Goal: Register for event/course

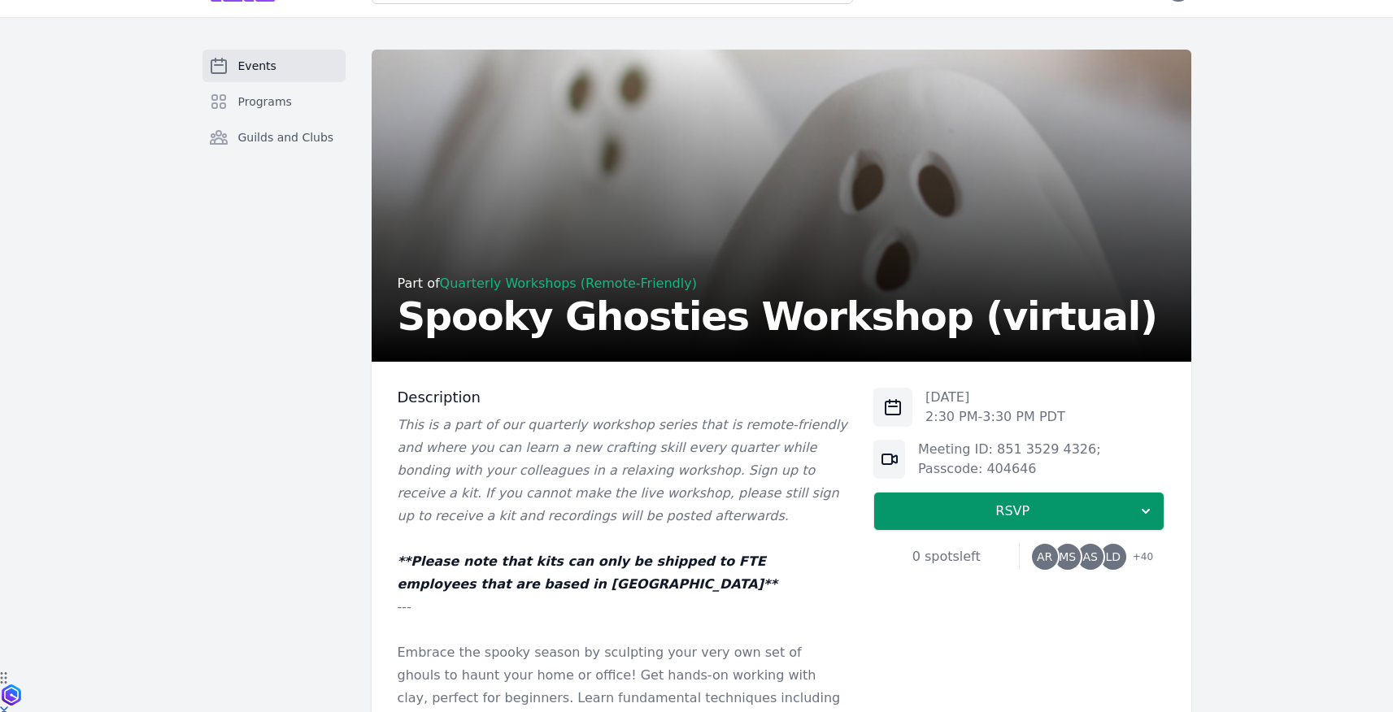
scroll to position [479, 0]
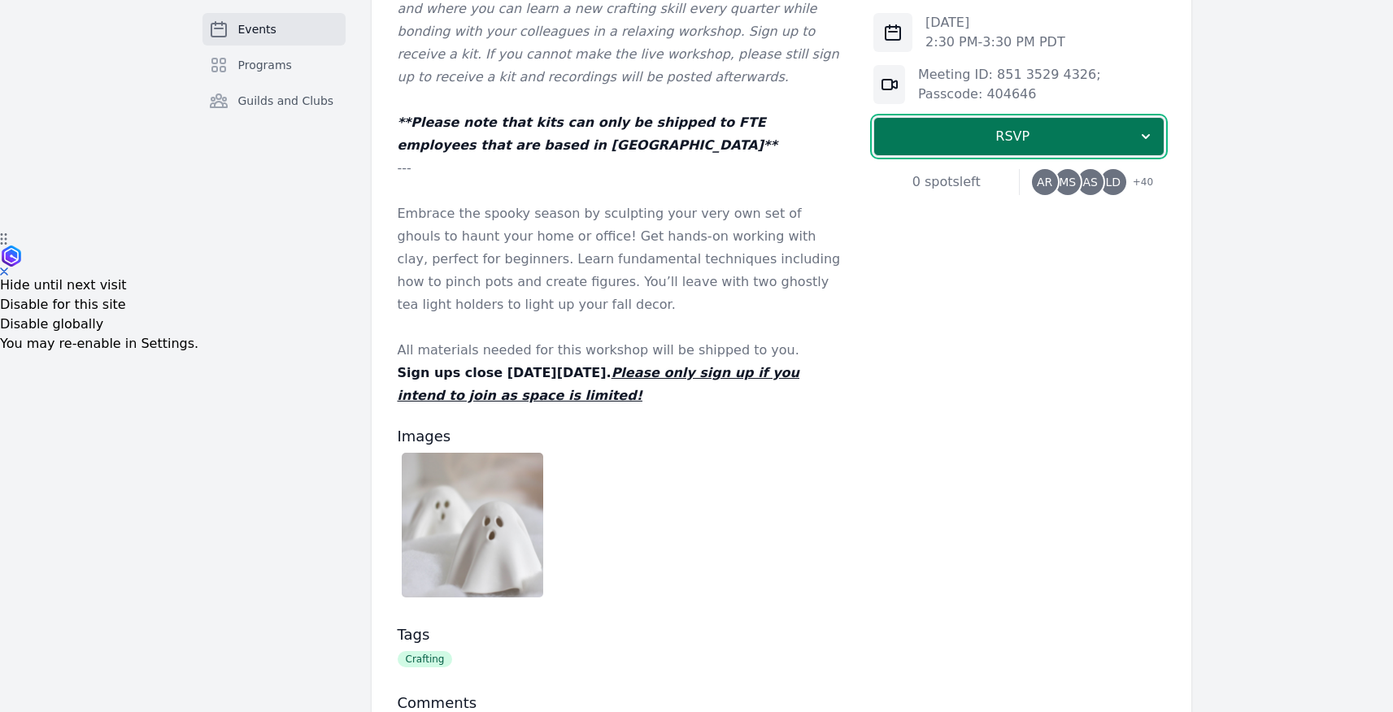
click at [972, 141] on span "RSVP" at bounding box center [1012, 137] width 250 height 20
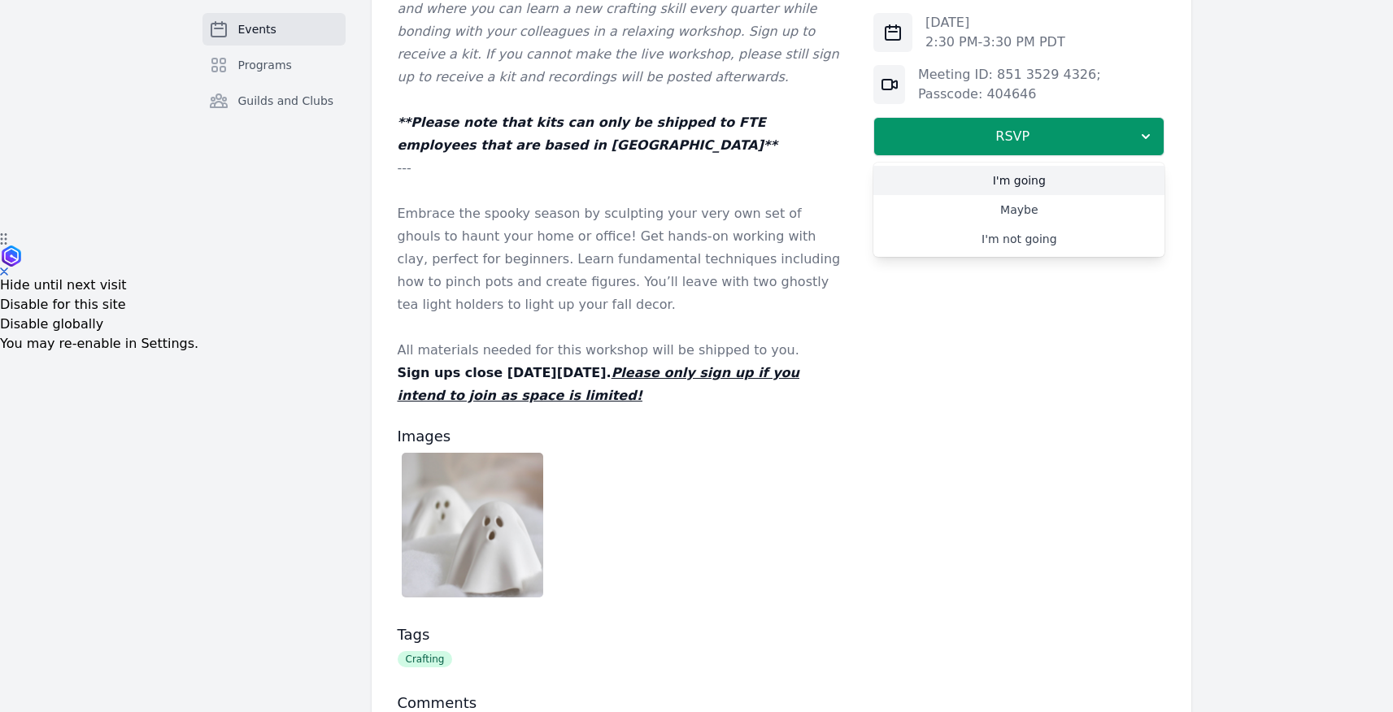
click at [1041, 184] on link "I'm going" at bounding box center [1018, 180] width 291 height 29
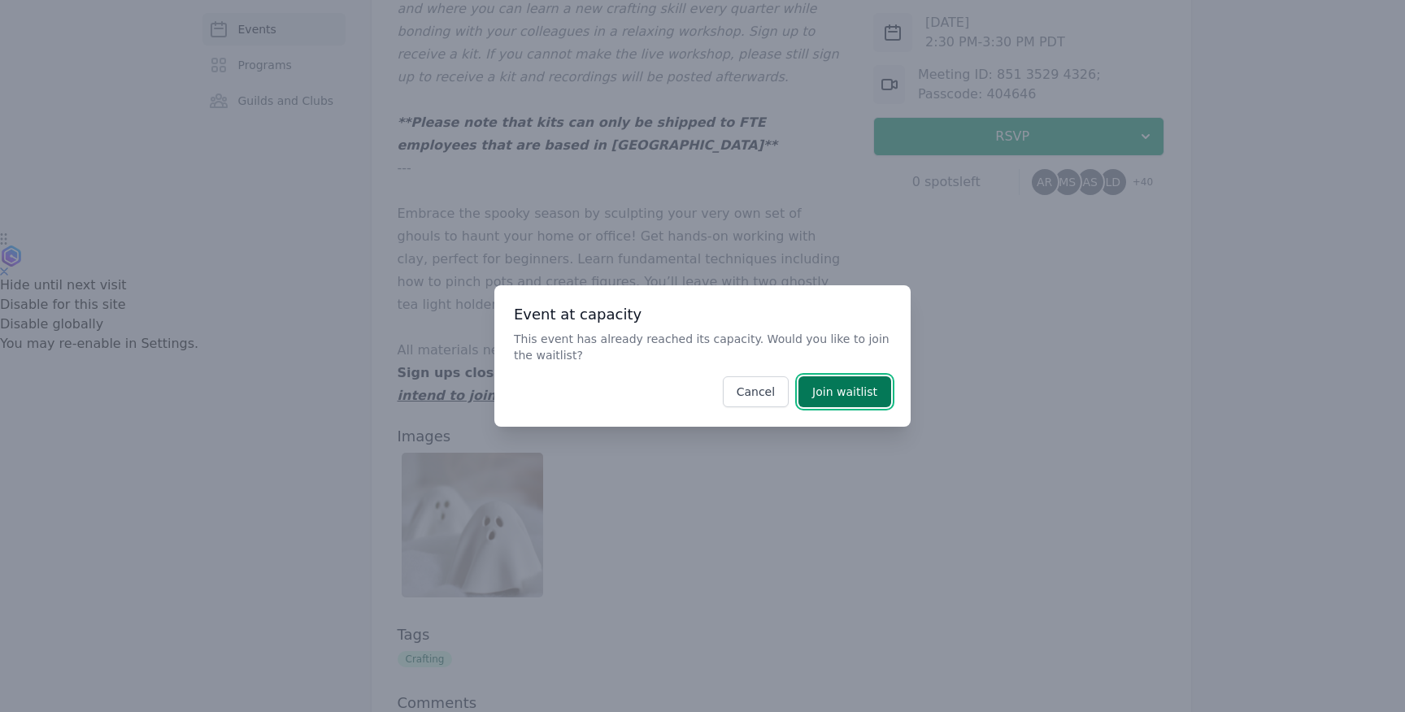
click at [839, 391] on button "Join waitlist" at bounding box center [845, 392] width 93 height 31
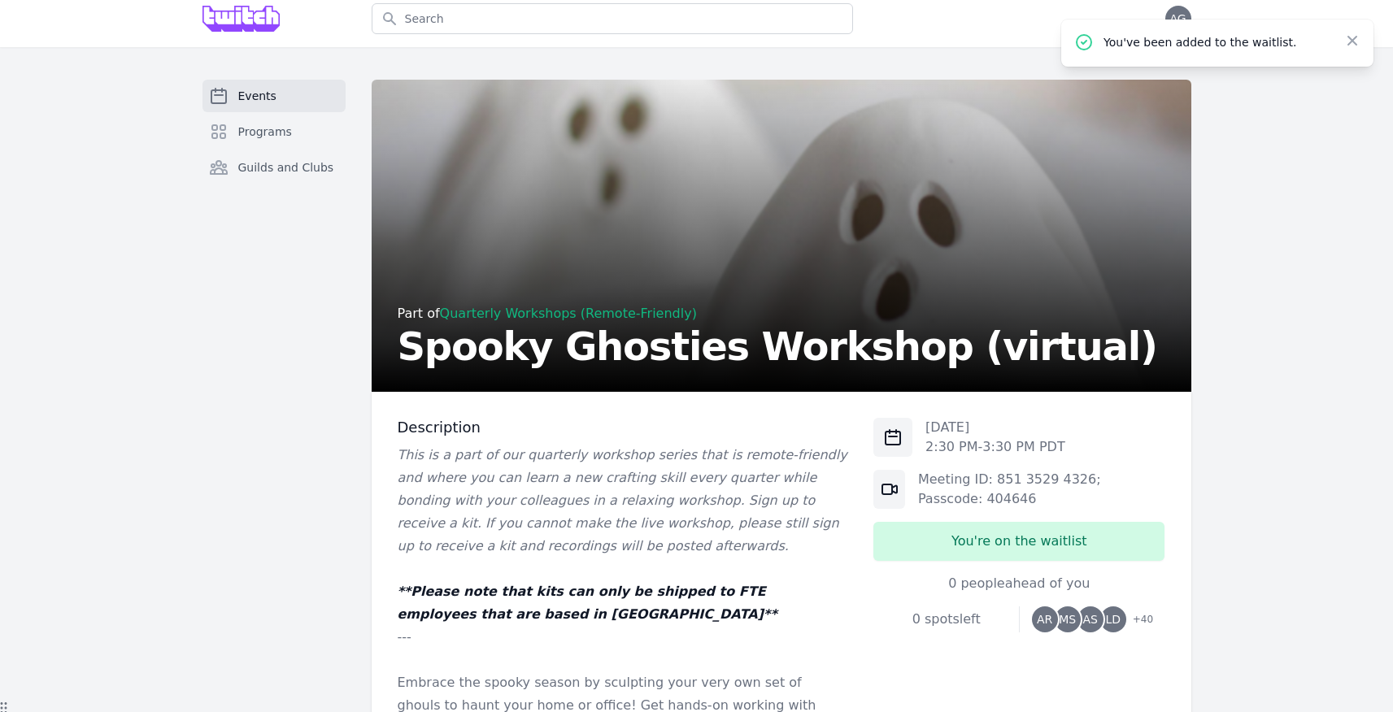
scroll to position [41, 0]
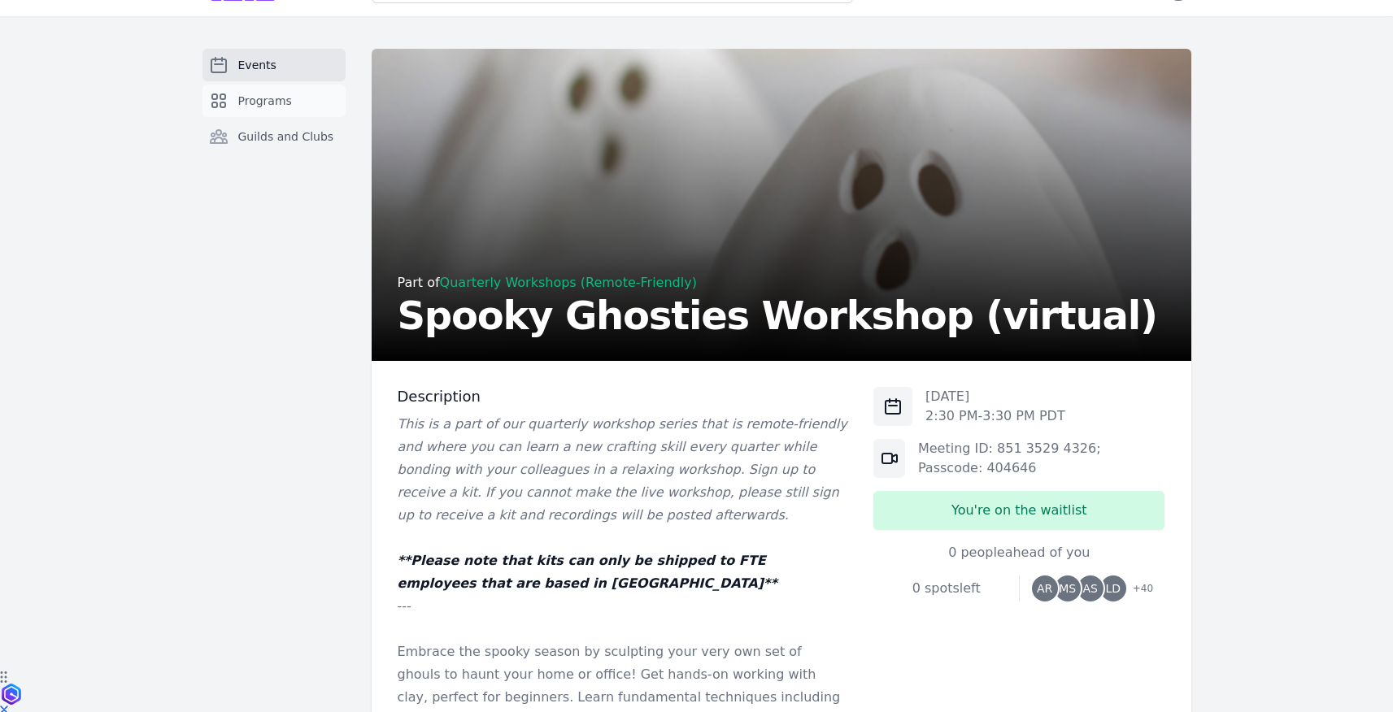
click at [271, 108] on span "Programs" at bounding box center [265, 101] width 54 height 16
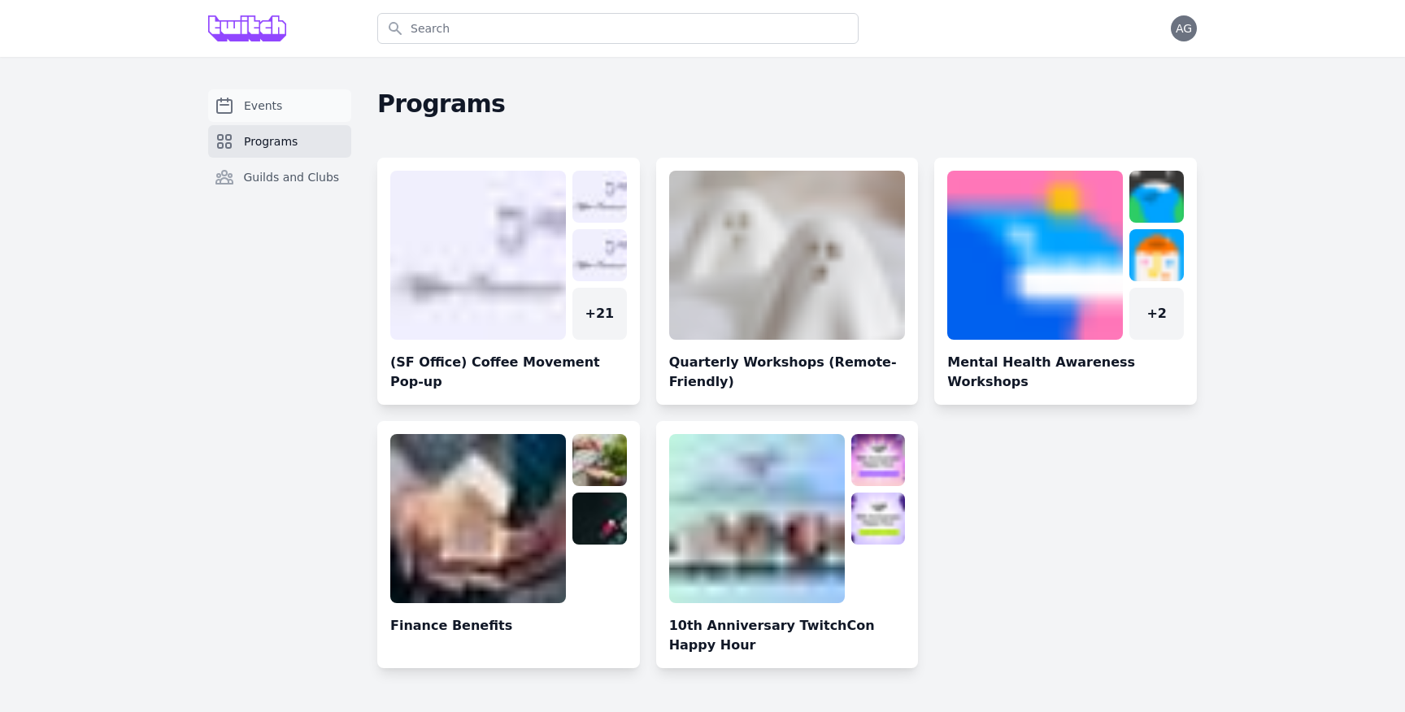
click at [272, 97] on link "Events" at bounding box center [279, 105] width 143 height 33
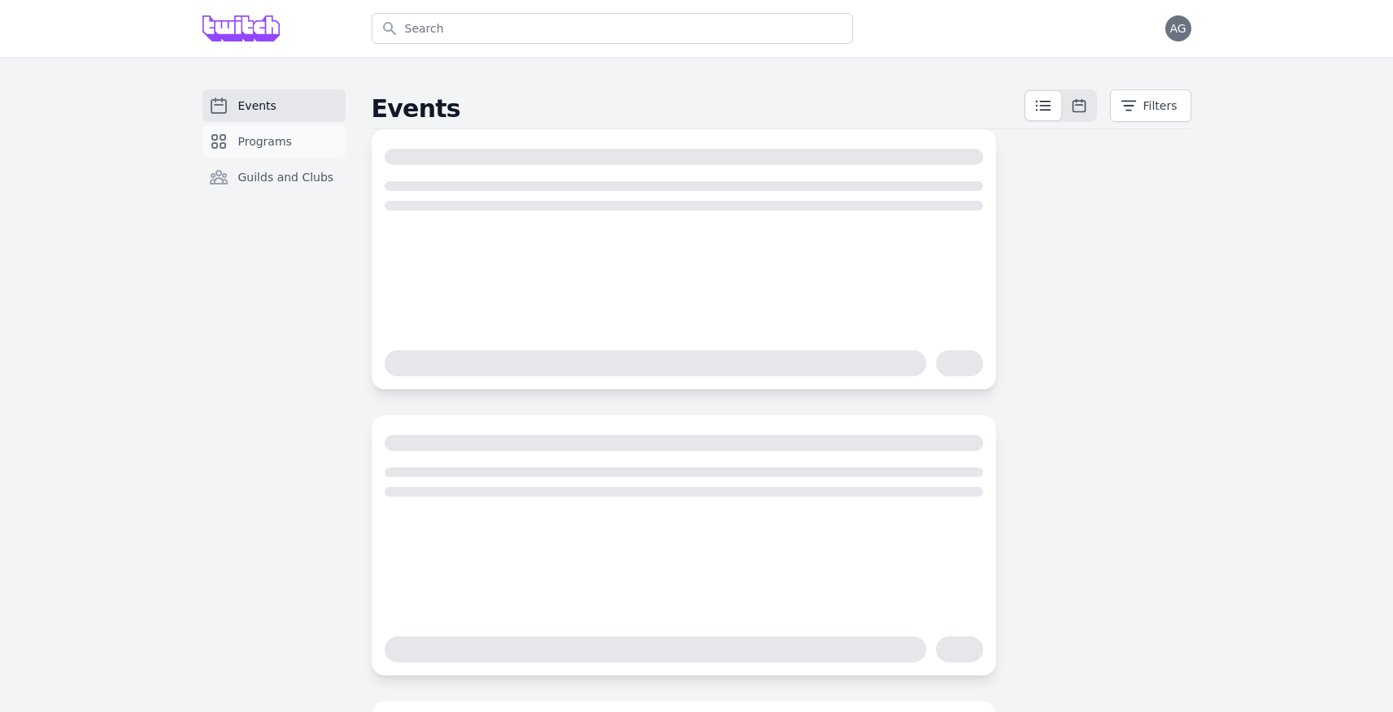
click at [258, 153] on link "Programs" at bounding box center [274, 141] width 143 height 33
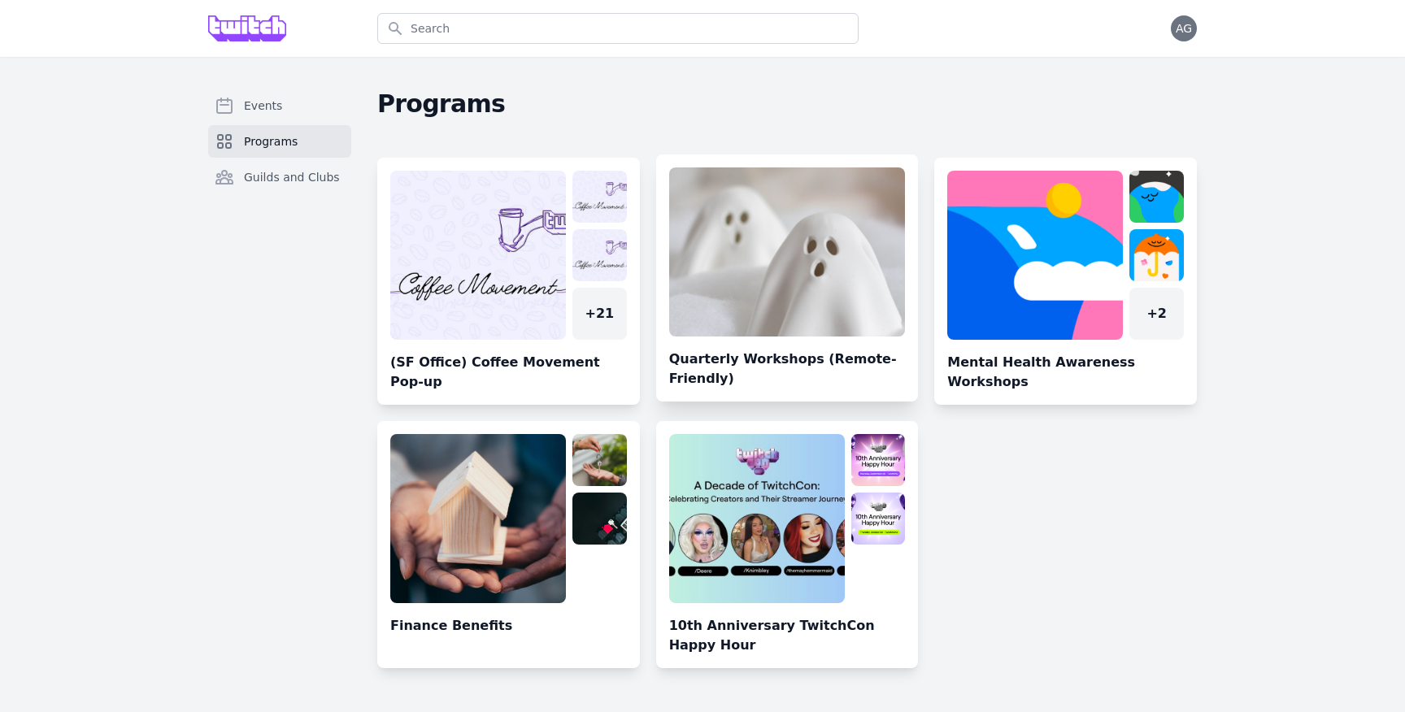
click at [768, 372] on link at bounding box center [787, 285] width 263 height 234
